Goal: Information Seeking & Learning: Learn about a topic

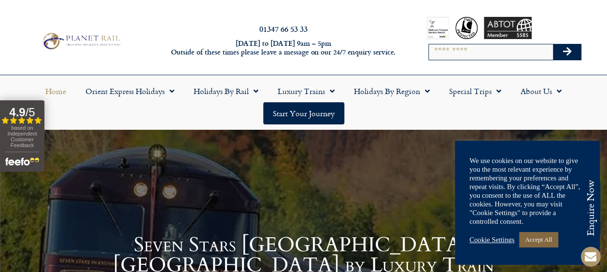
click at [545, 240] on link "Accept All" at bounding box center [538, 239] width 39 height 15
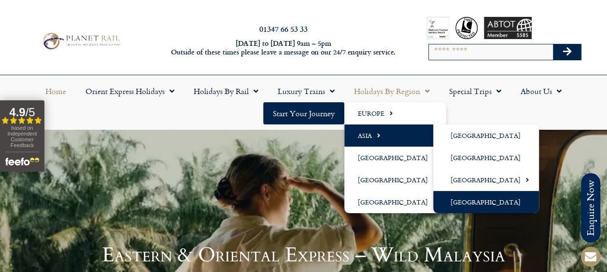
click at [473, 204] on link "[GEOGRAPHIC_DATA]" at bounding box center [486, 202] width 106 height 22
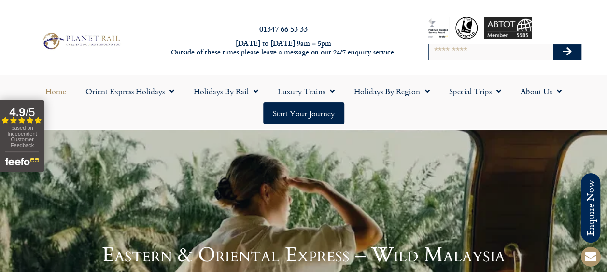
scroll to position [24, 0]
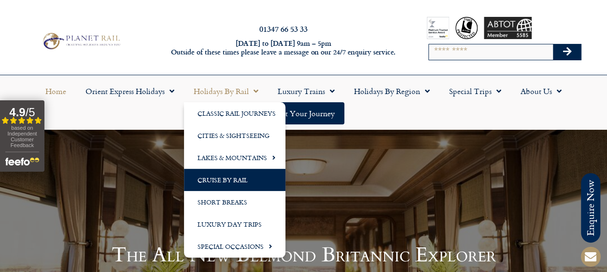
click at [207, 182] on link "Cruise by Rail" at bounding box center [234, 180] width 101 height 22
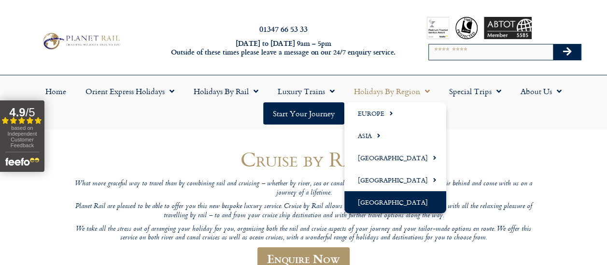
click at [384, 203] on link "[GEOGRAPHIC_DATA]" at bounding box center [395, 202] width 102 height 22
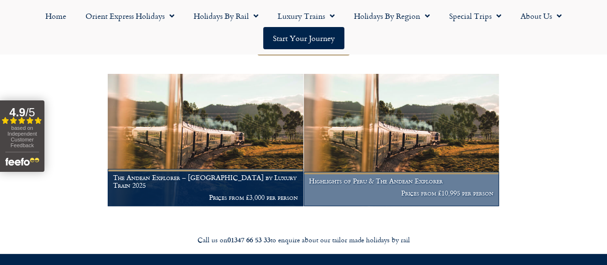
scroll to position [195, 0]
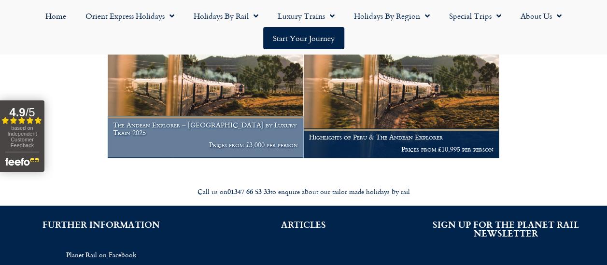
click at [253, 107] on img at bounding box center [206, 92] width 196 height 133
